Goal: Task Accomplishment & Management: Complete application form

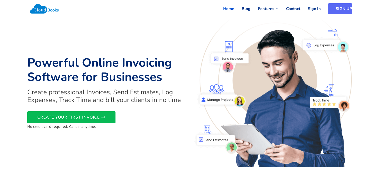
click at [332, 10] on link "SIGN UP" at bounding box center [340, 8] width 24 height 11
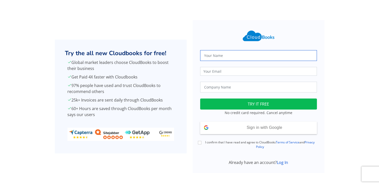
click at [227, 55] on input "text" at bounding box center [258, 55] width 117 height 11
type input "N Nyumbu Enterprise"
type input "mdandumubita@gmail.com"
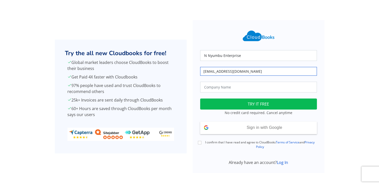
type input "N Numbu Enterprise"
click at [210, 73] on input "mdandumubita@gmail.com" at bounding box center [258, 71] width 117 height 9
type input "mbandumubita@gmail.com"
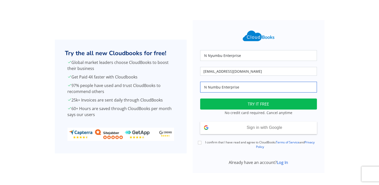
click at [247, 90] on input "N Numbu Enterprise" at bounding box center [258, 87] width 117 height 11
type input "N"
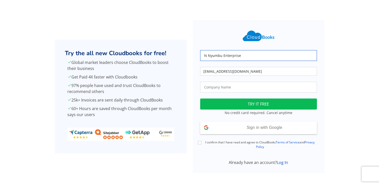
click at [242, 56] on input "N Nyumbu Enterprise" at bounding box center [258, 55] width 117 height 11
drag, startPoint x: 242, startPoint y: 56, endPoint x: 203, endPoint y: 56, distance: 39.1
click at [203, 56] on input "N Nyumbu Enterprise" at bounding box center [258, 55] width 117 height 11
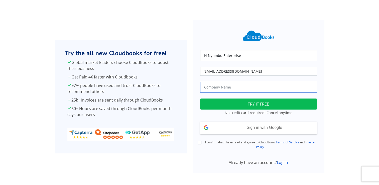
click at [209, 89] on input "text" at bounding box center [258, 87] width 117 height 11
paste input "N Nyumbu Enterprise"
type input "N Nyumbu Enterprise"
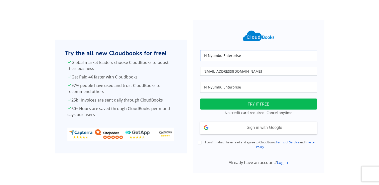
drag, startPoint x: 243, startPoint y: 56, endPoint x: 195, endPoint y: 56, distance: 48.1
click at [195, 56] on form "N Nyumbu Enterprise mbandumubita@gmail.com N Nyumbu Enterprise Loading TRY IT F…" at bounding box center [259, 96] width 132 height 153
type input "Mubita Mbandu"
click at [329, 59] on div at bounding box center [341, 96] width 28 height 153
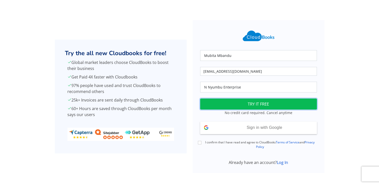
click at [263, 101] on button "TRY IT FREE" at bounding box center [258, 103] width 117 height 11
click at [199, 141] on input "I confirm that I have read and agree to CloudBooks Terms of Service and Privacy…" at bounding box center [200, 143] width 4 height 4
checkbox input "true"
click at [266, 103] on button "TRY IT FREE" at bounding box center [258, 103] width 117 height 11
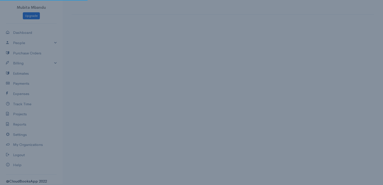
select select "Zambia"
